Goal: Task Accomplishment & Management: Manage account settings

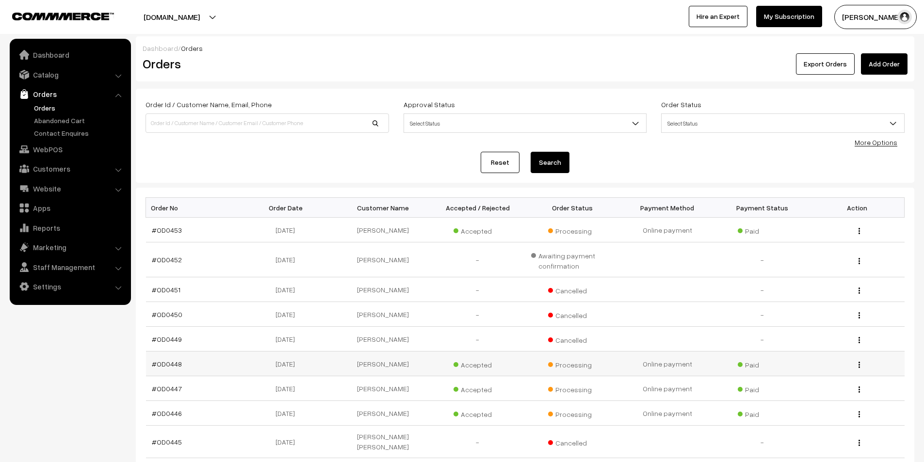
scroll to position [97, 0]
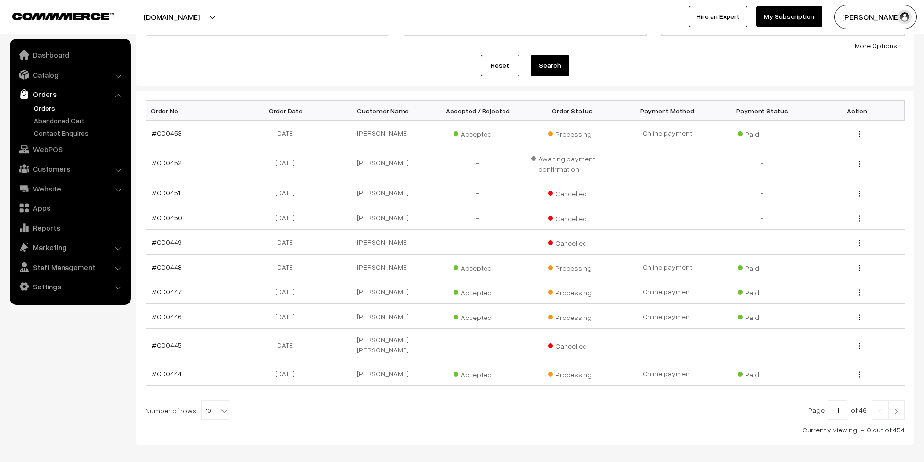
click at [221, 406] on b at bounding box center [224, 411] width 10 height 10
select select "30"
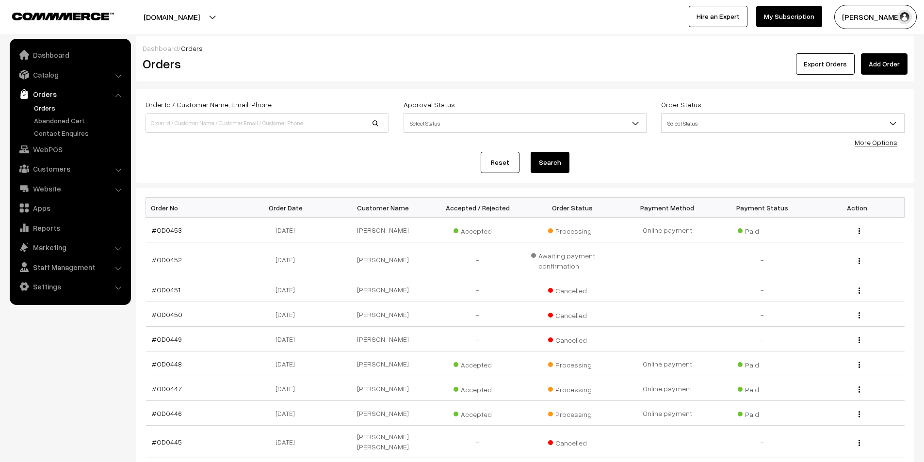
scroll to position [146, 0]
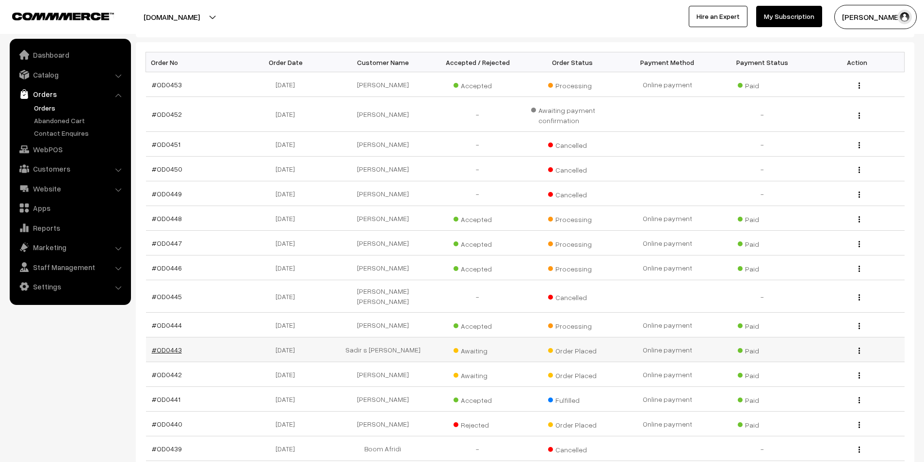
click at [162, 346] on link "#OD0443" at bounding box center [167, 350] width 30 height 8
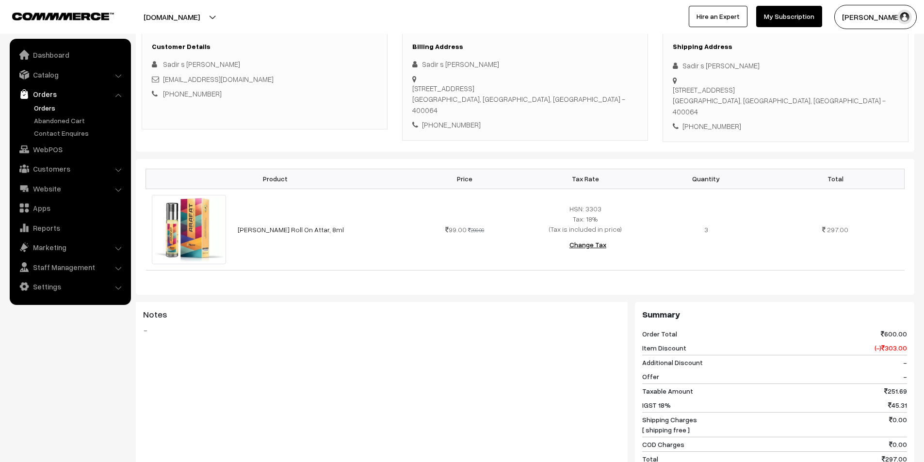
scroll to position [97, 0]
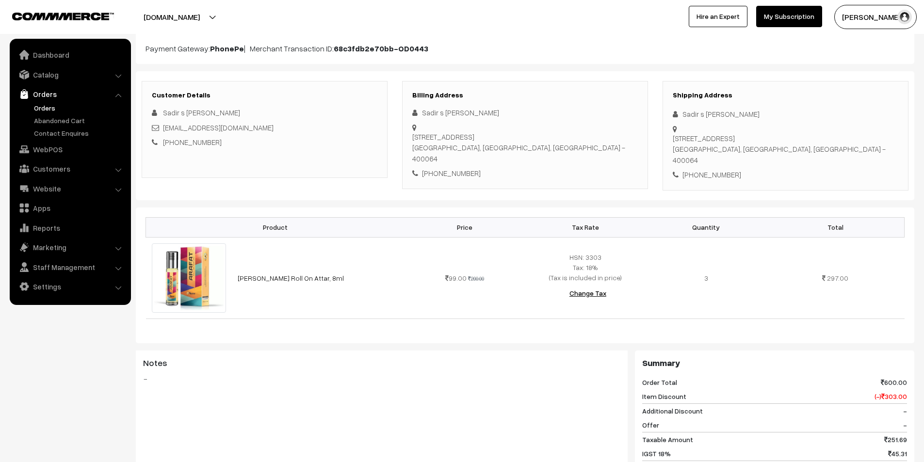
click at [49, 109] on link "Orders" at bounding box center [80, 108] width 96 height 10
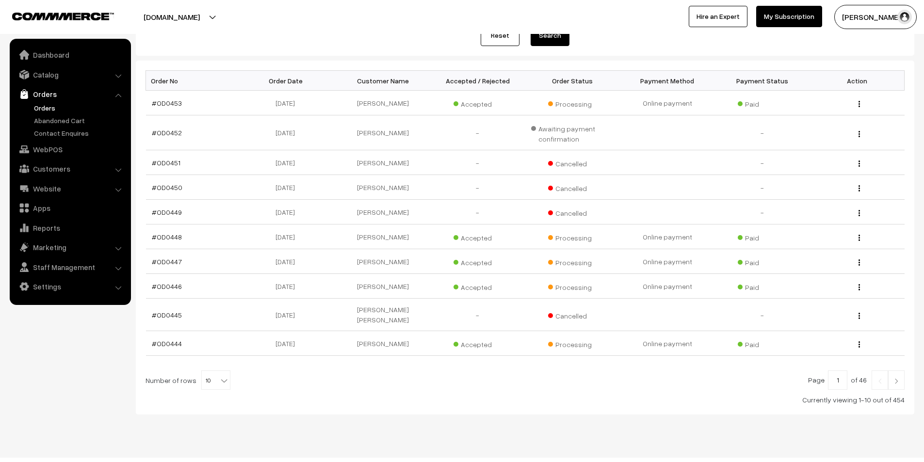
scroll to position [135, 0]
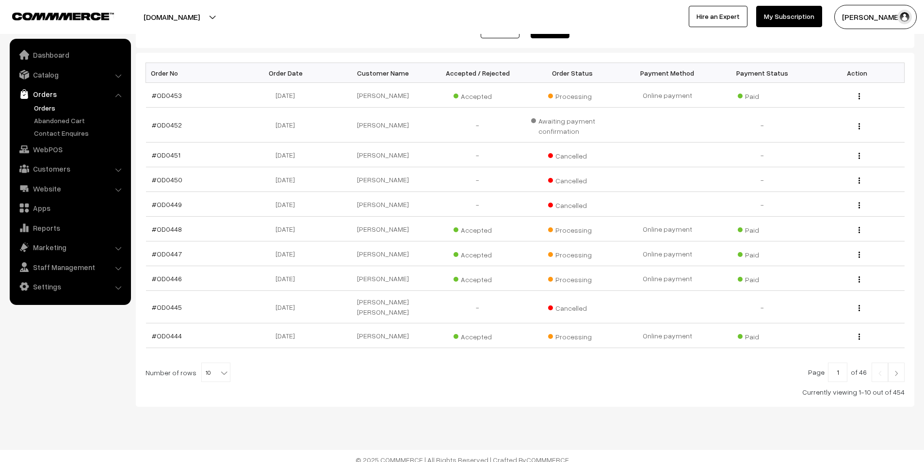
click at [219, 368] on b at bounding box center [224, 373] width 10 height 10
select select "30"
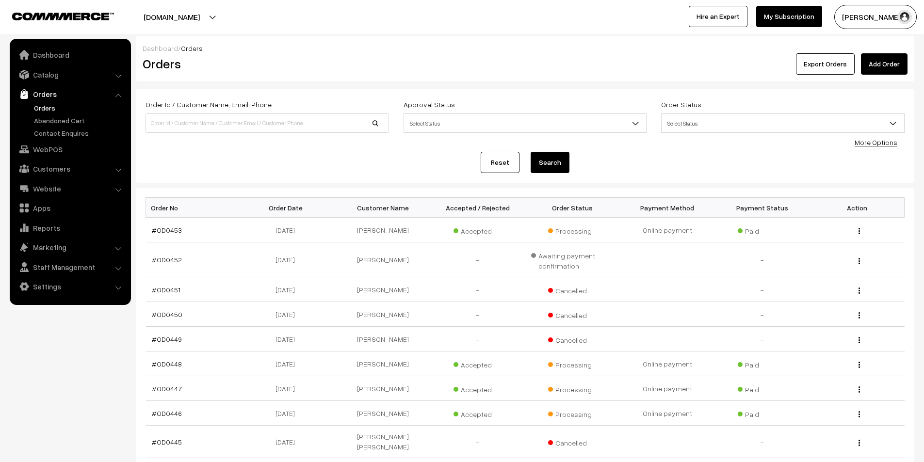
scroll to position [194, 0]
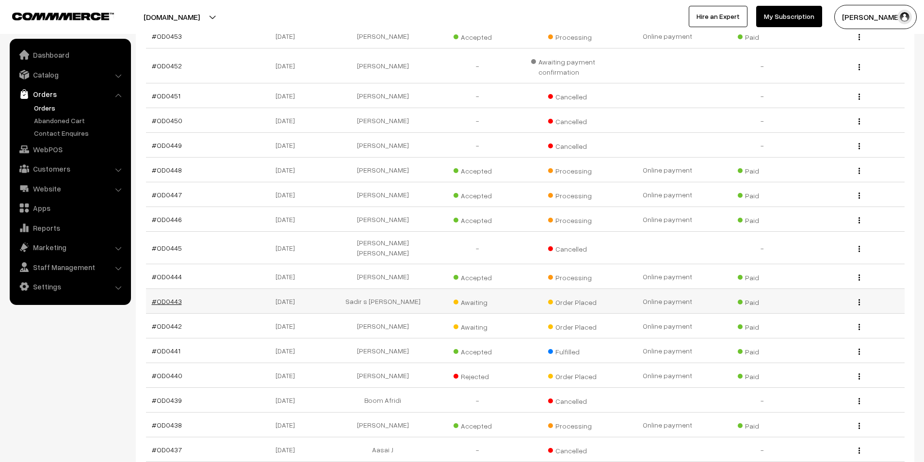
click at [158, 297] on link "#OD0443" at bounding box center [167, 301] width 30 height 8
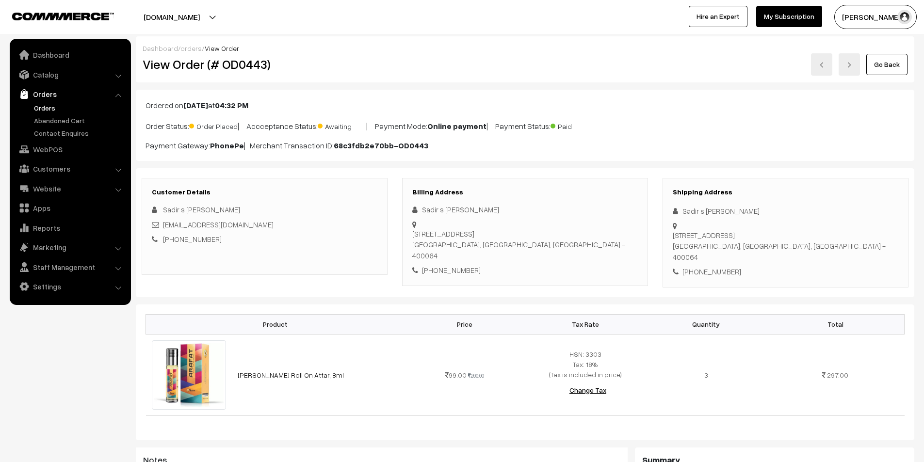
click at [197, 241] on link "[PHONE_NUMBER]" at bounding box center [192, 239] width 59 height 9
click at [197, 240] on link "+91 9821884387" at bounding box center [192, 239] width 59 height 9
drag, startPoint x: 203, startPoint y: 239, endPoint x: 176, endPoint y: 240, distance: 27.2
click at [176, 240] on div "+91 9821884387" at bounding box center [265, 239] width 226 height 11
copy link "9821884387"
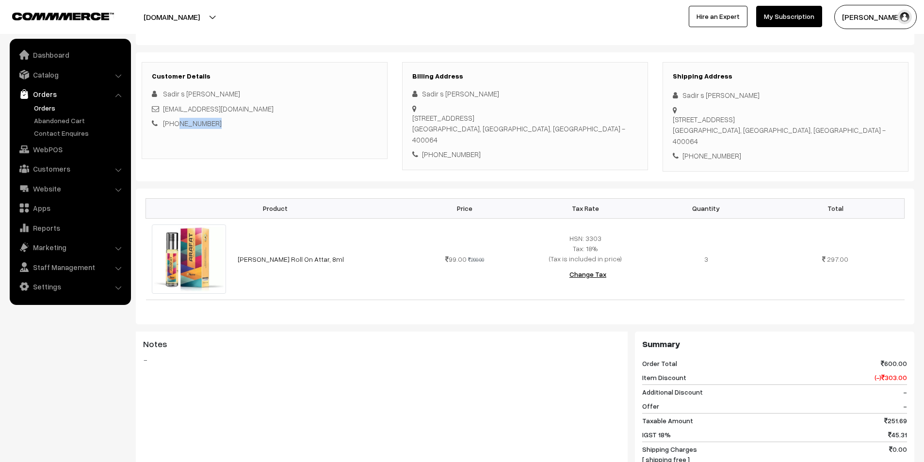
scroll to position [243, 0]
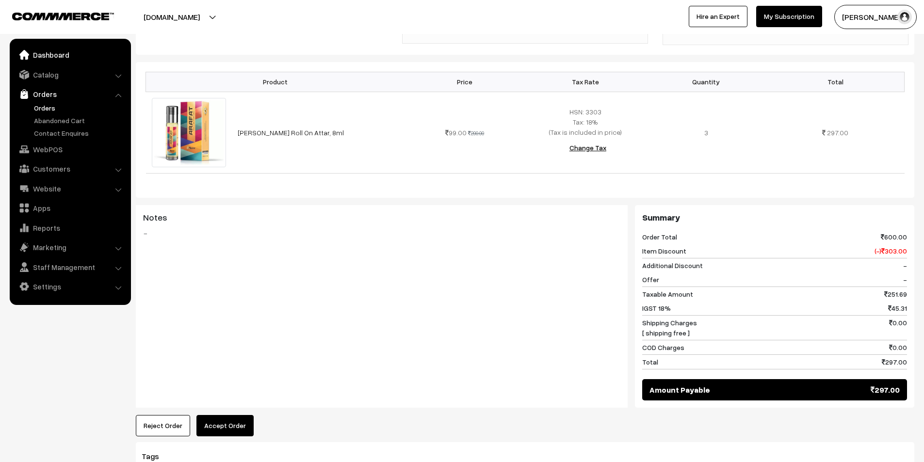
click at [42, 55] on link "Dashboard" at bounding box center [69, 54] width 115 height 17
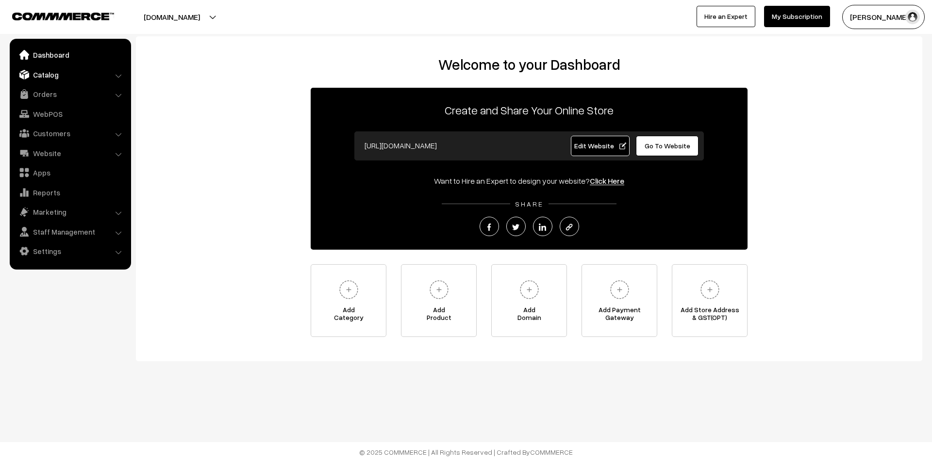
click at [66, 77] on link "Catalog" at bounding box center [69, 74] width 115 height 17
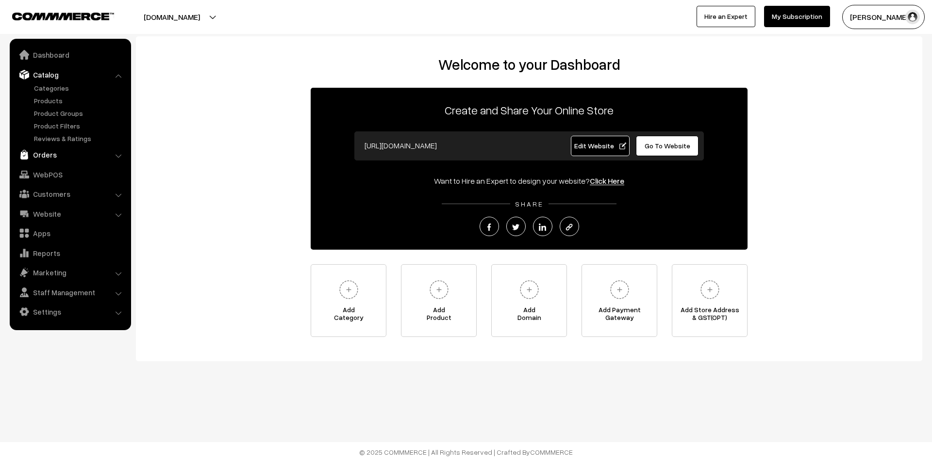
click at [54, 150] on link "Orders" at bounding box center [69, 154] width 115 height 17
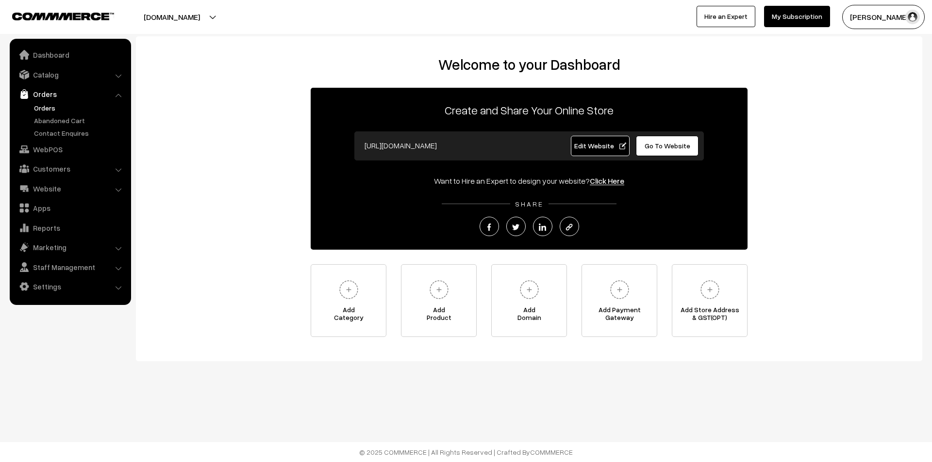
click at [45, 106] on link "Orders" at bounding box center [80, 108] width 96 height 10
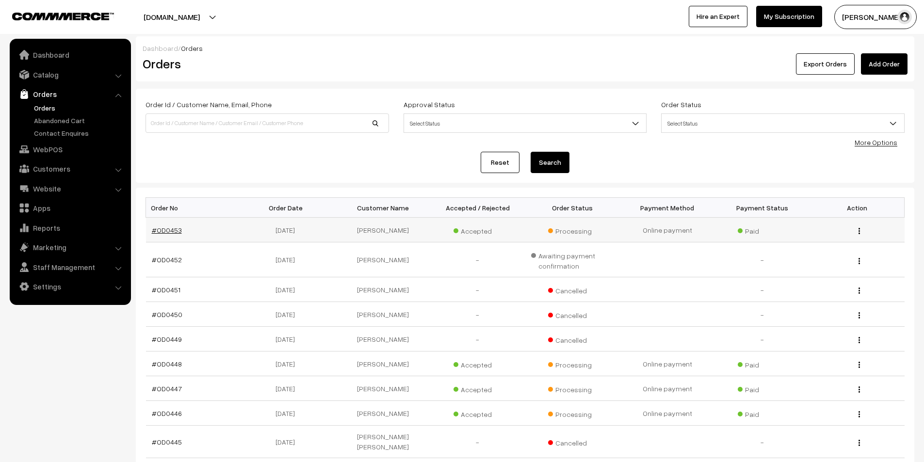
click at [164, 230] on link "#OD0453" at bounding box center [167, 230] width 30 height 8
click at [49, 282] on link "Settings" at bounding box center [69, 286] width 115 height 17
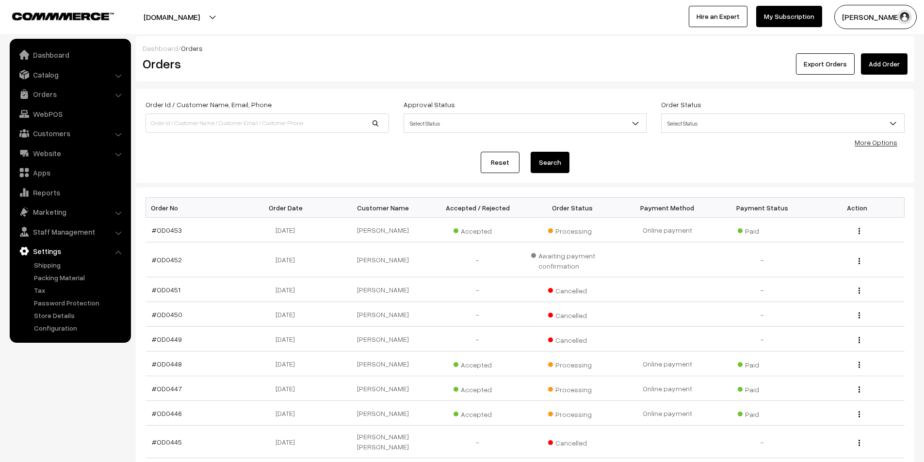
click at [895, 12] on button "[PERSON_NAME] D" at bounding box center [876, 17] width 82 height 24
click at [866, 53] on link "My Profile" at bounding box center [876, 46] width 82 height 21
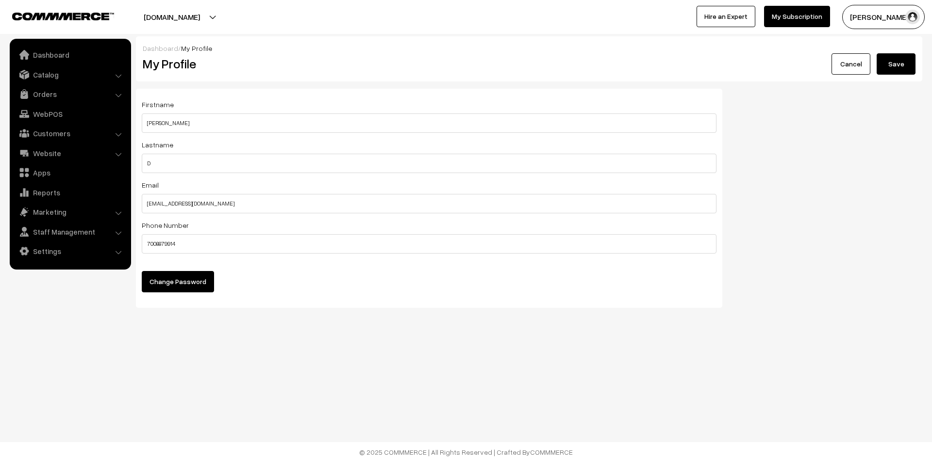
click at [280, 300] on div "Firstname [PERSON_NAME] Lastname D Email [EMAIL_ADDRESS][DOMAIN_NAME] Phone Num…" at bounding box center [429, 198] width 586 height 219
click at [156, 147] on label "Lastname" at bounding box center [158, 145] width 32 height 10
click at [175, 124] on input "Balaji patro" at bounding box center [429, 123] width 575 height 19
type input "Balaji patro"
click at [182, 280] on button "Change Password" at bounding box center [178, 281] width 72 height 21
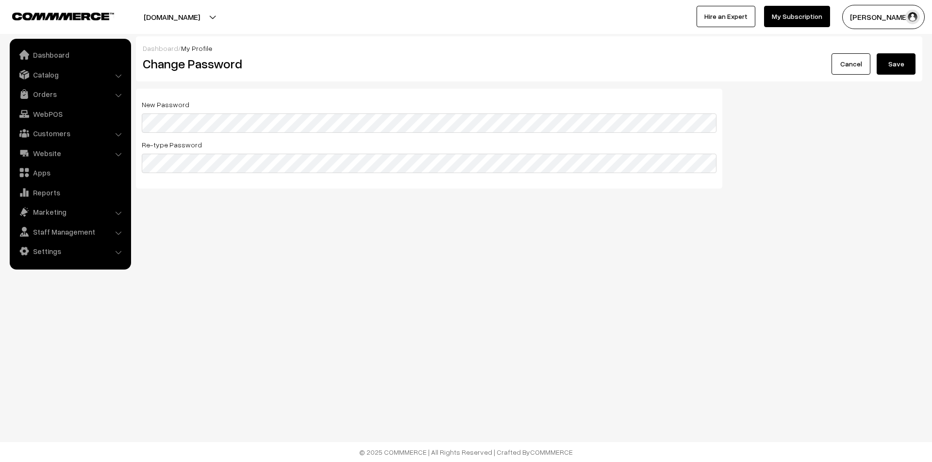
click at [853, 70] on link "Cancel" at bounding box center [850, 63] width 39 height 21
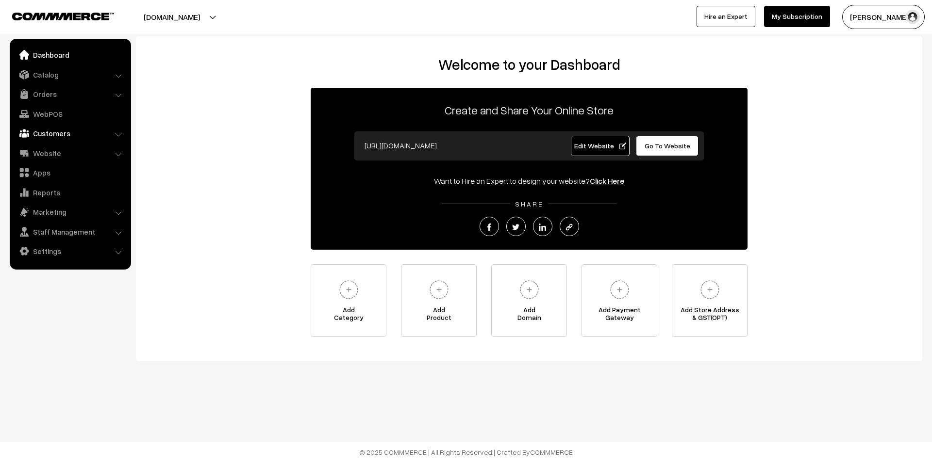
click at [50, 135] on link "Customers" at bounding box center [69, 133] width 115 height 17
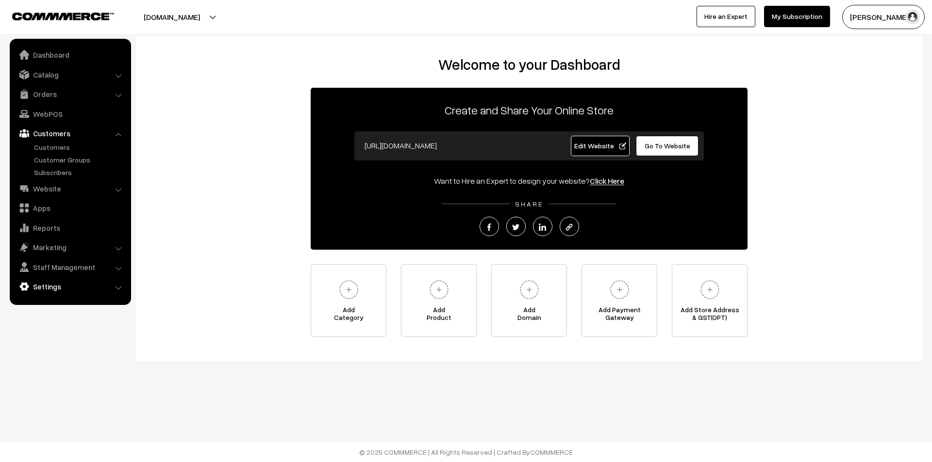
click at [50, 293] on link "Settings" at bounding box center [69, 286] width 115 height 17
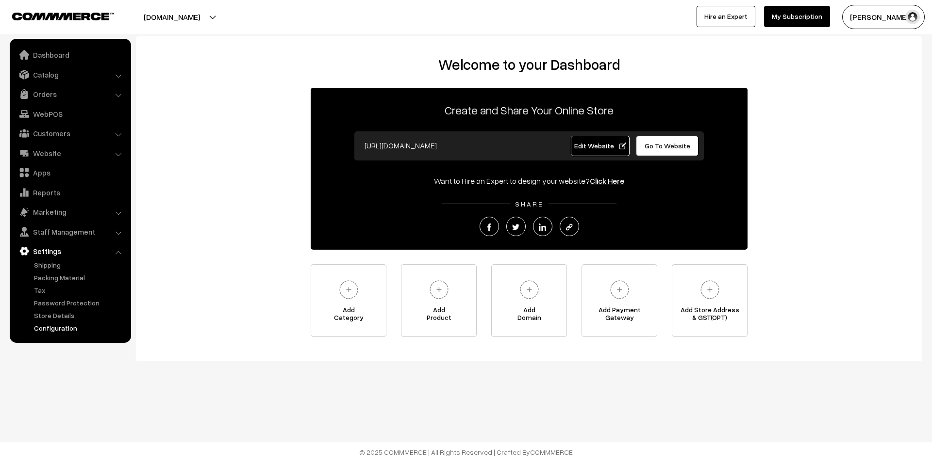
click at [52, 329] on link "Configuration" at bounding box center [80, 328] width 96 height 10
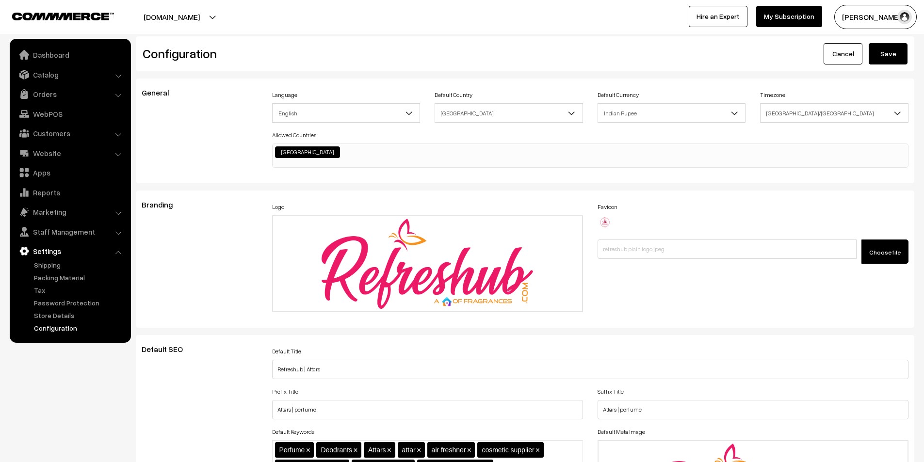
click at [905, 11] on img "button" at bounding box center [905, 17] width 15 height 15
click at [867, 44] on link "My Profile" at bounding box center [876, 46] width 82 height 21
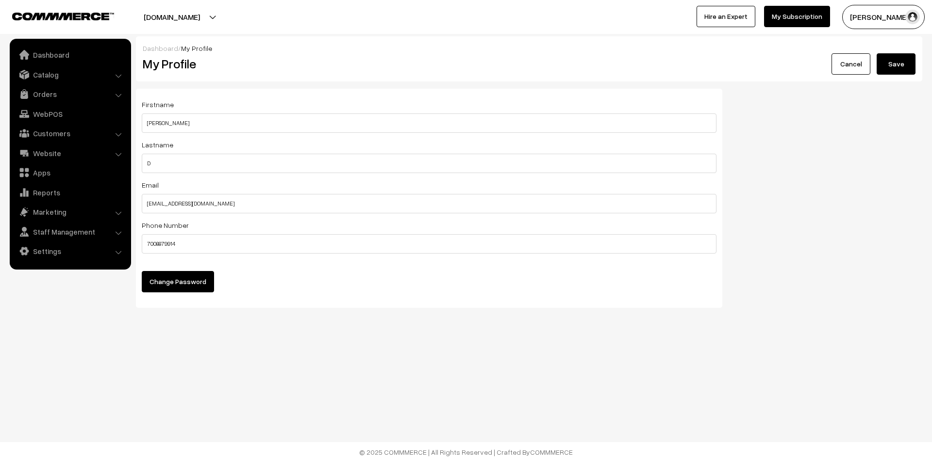
click at [190, 283] on button "Change Password" at bounding box center [178, 281] width 72 height 21
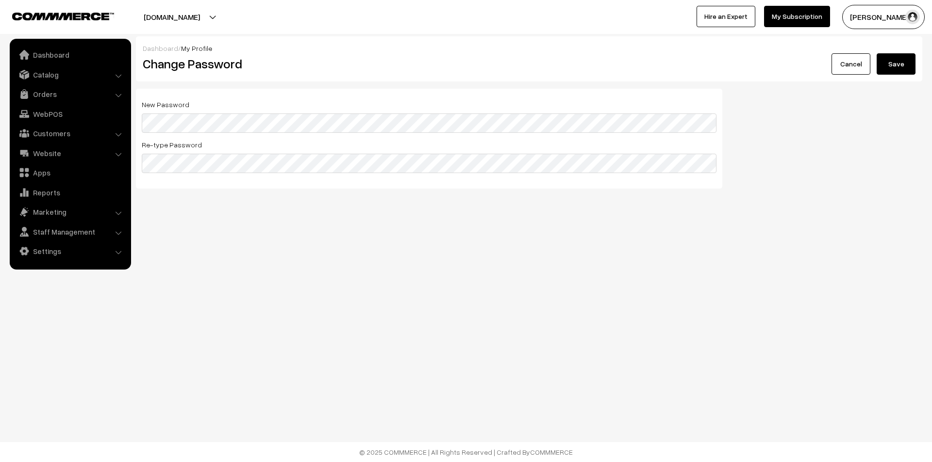
click at [835, 70] on link "Cancel" at bounding box center [850, 63] width 39 height 21
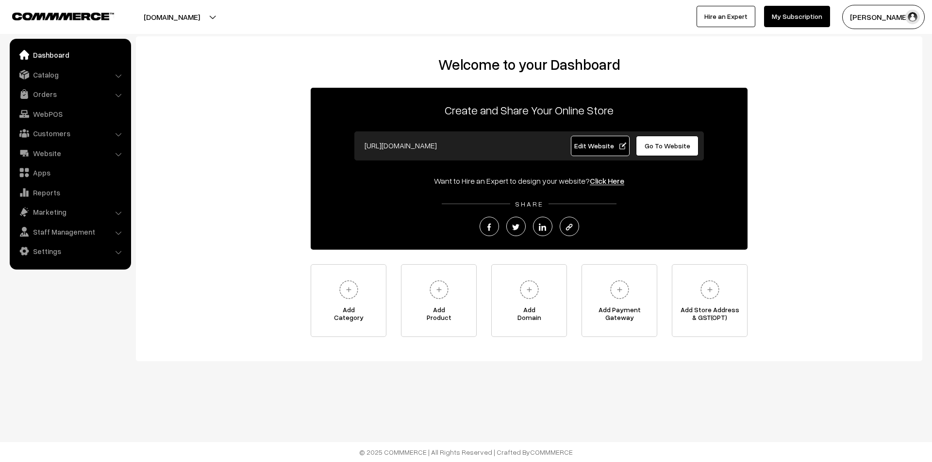
click at [881, 14] on button "[PERSON_NAME] D" at bounding box center [883, 17] width 82 height 24
click at [864, 53] on link "My Profile" at bounding box center [883, 46] width 82 height 21
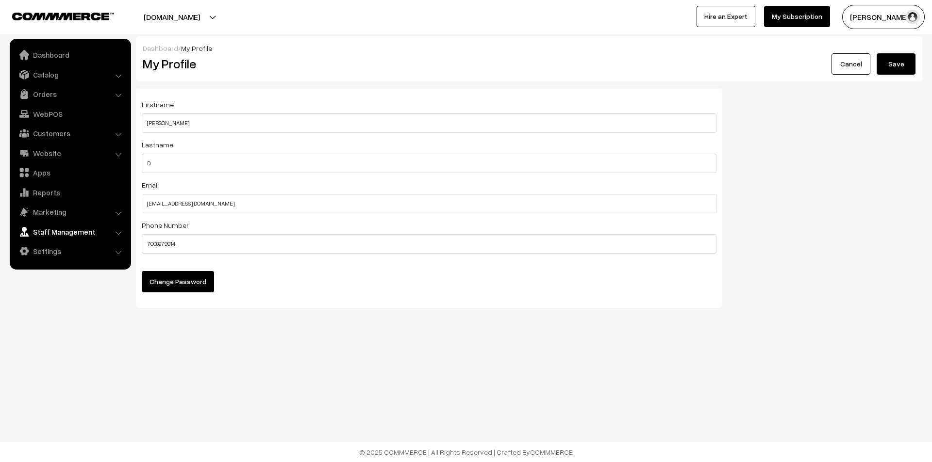
click at [78, 230] on link "Staff Management" at bounding box center [69, 231] width 115 height 17
click at [358, 220] on div "Phone Number 7008879914" at bounding box center [429, 236] width 575 height 34
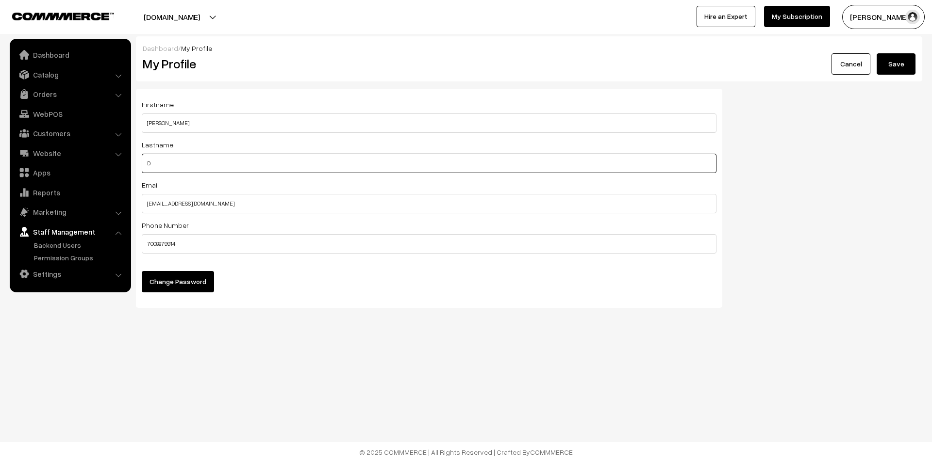
click at [245, 167] on input "D" at bounding box center [429, 163] width 575 height 19
click at [849, 66] on link "Cancel" at bounding box center [850, 63] width 39 height 21
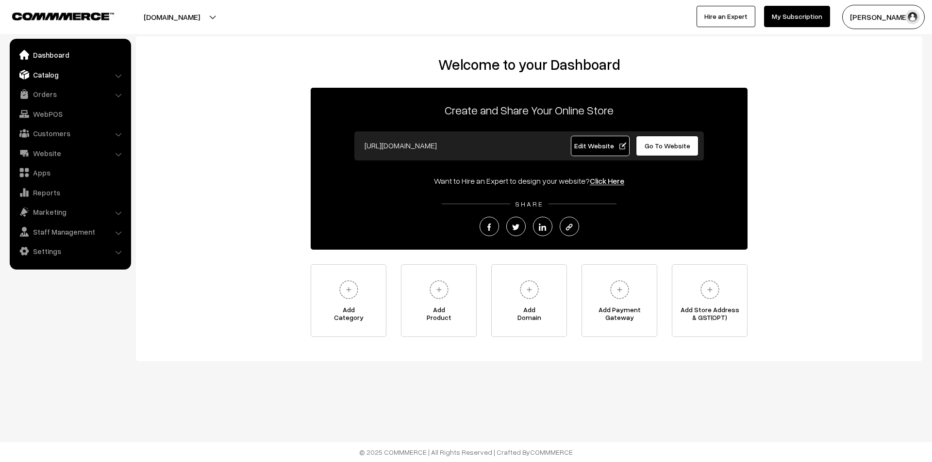
click at [53, 76] on link "Catalog" at bounding box center [69, 74] width 115 height 17
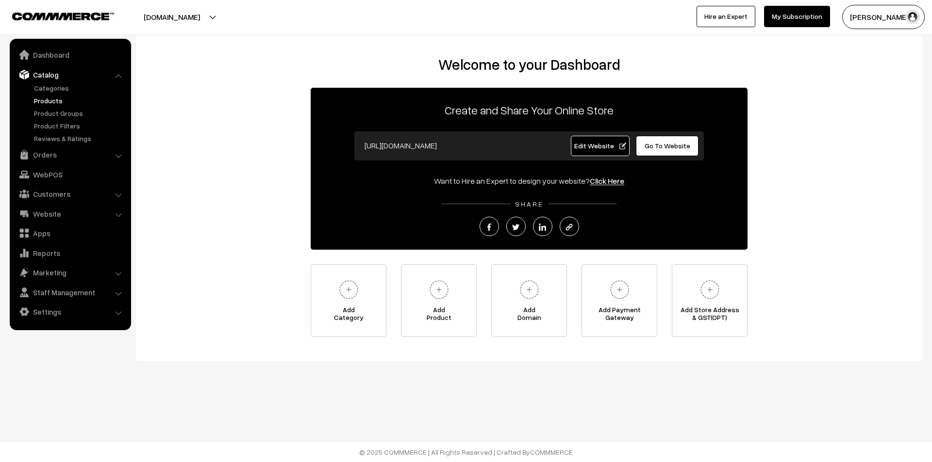
click at [53, 99] on link "Products" at bounding box center [80, 101] width 96 height 10
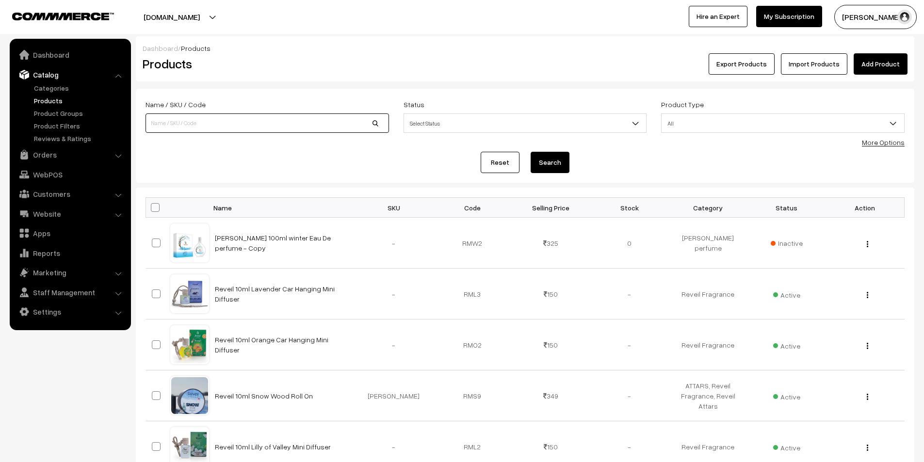
click at [215, 118] on input at bounding box center [268, 123] width 244 height 19
click at [214, 122] on input at bounding box center [268, 123] width 244 height 19
type input "a"
type input "chocomusk"
click at [531, 152] on button "Search" at bounding box center [550, 162] width 39 height 21
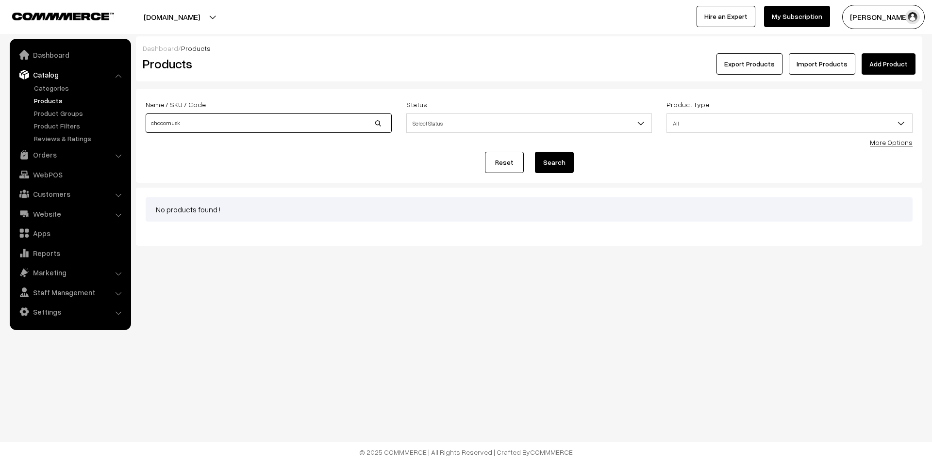
click at [377, 123] on input "chocomusk" at bounding box center [269, 123] width 246 height 19
type input "cho"
click at [311, 73] on div "Products" at bounding box center [266, 63] width 263 height 21
